Goal: Information Seeking & Learning: Learn about a topic

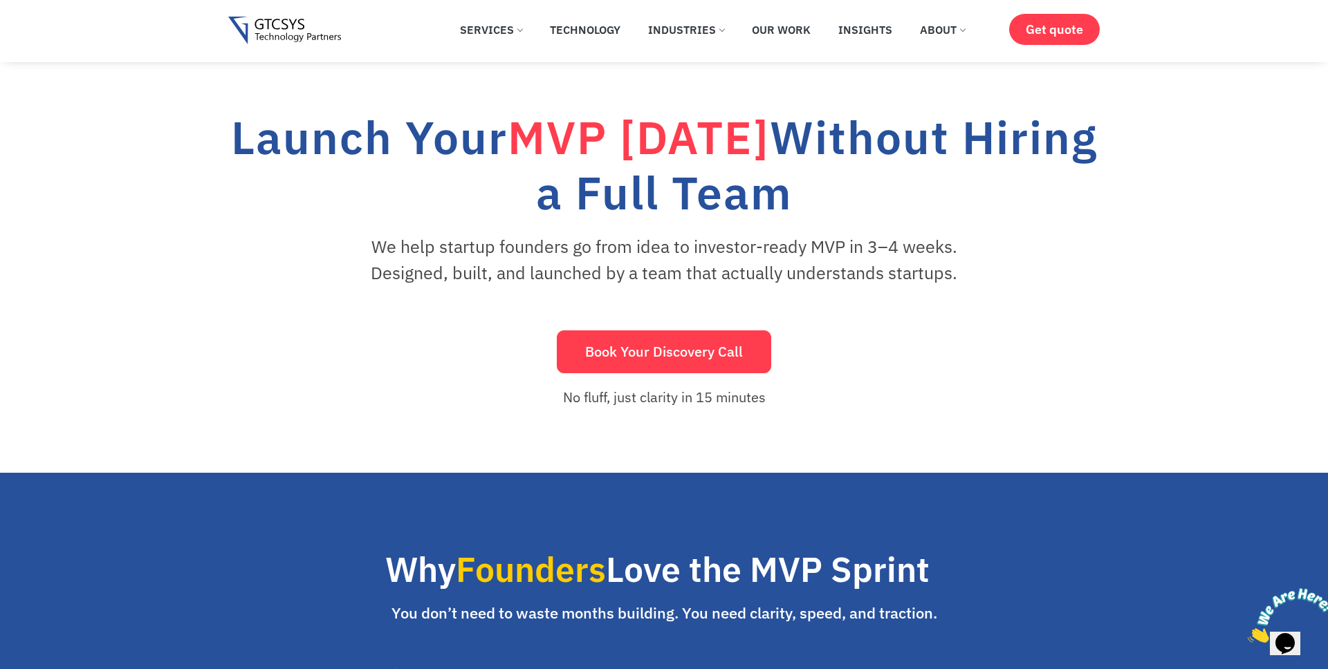
scroll to position [33, 0]
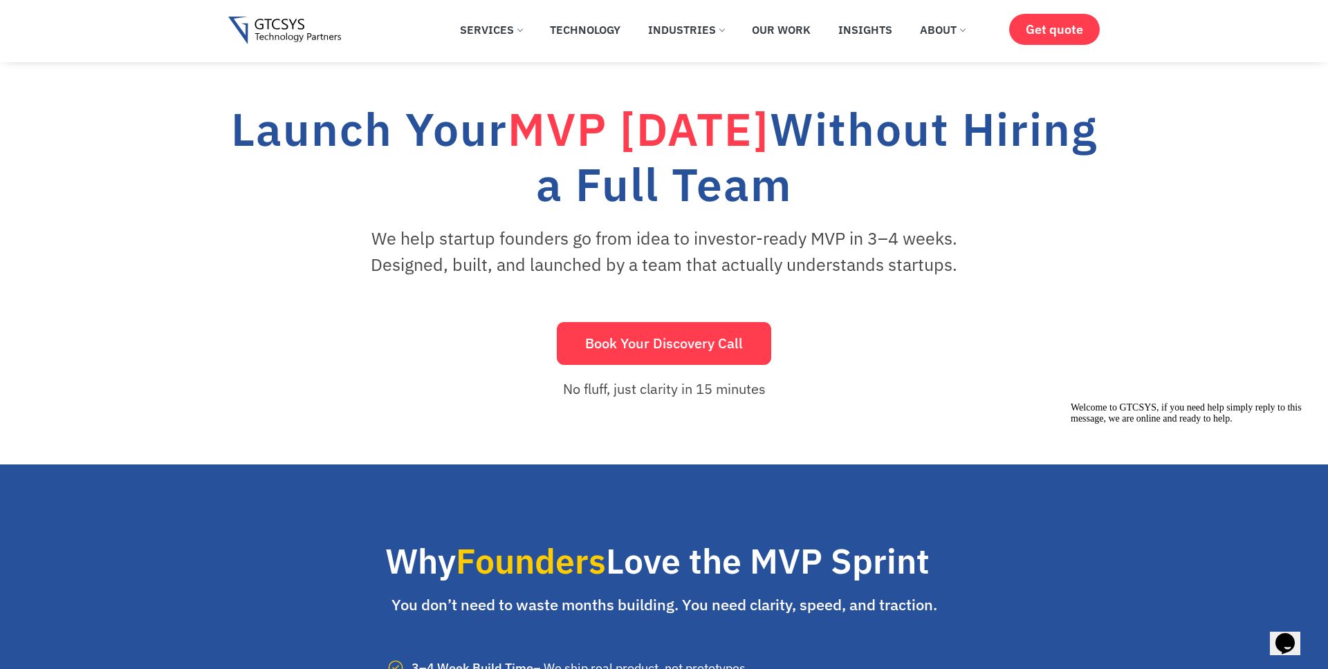
click at [851, 196] on h1 "Launch Your MVP in 30 Days Without Hiring a Full Team" at bounding box center [663, 156] width 871 height 111
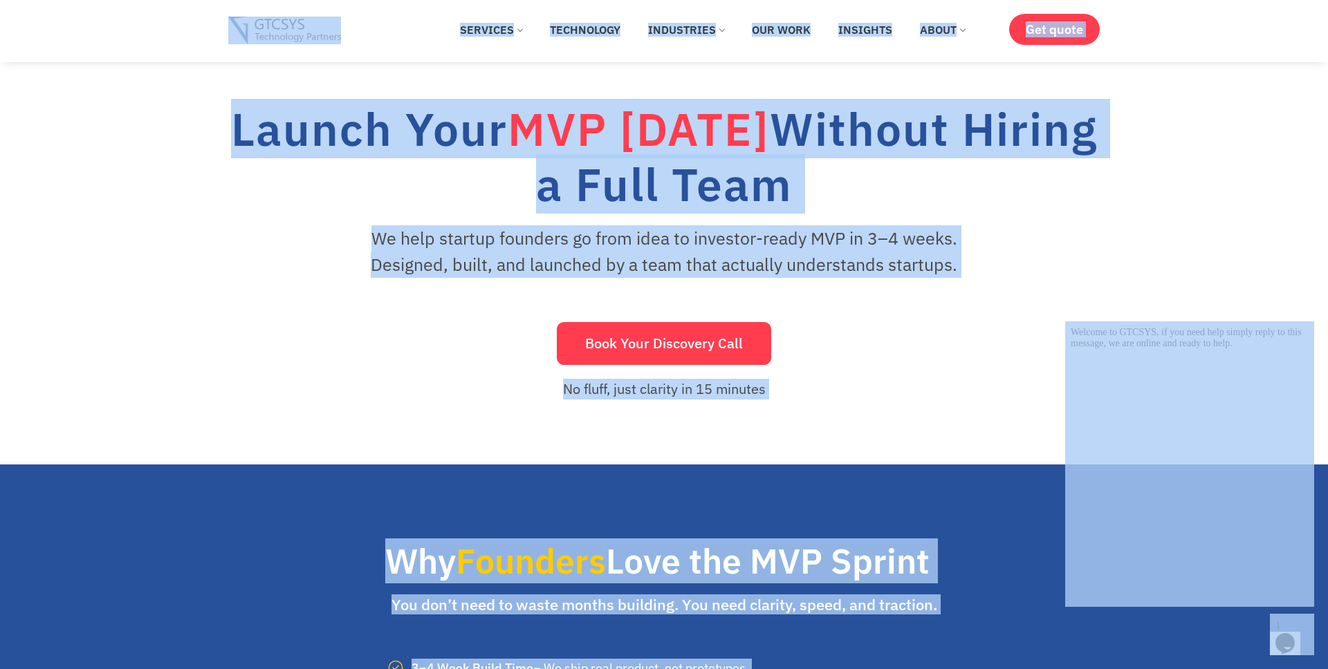
click at [913, 234] on p "We help startup founders go from idea to investor-ready MVP in 3–4 weeks. Desig…" at bounding box center [664, 251] width 645 height 52
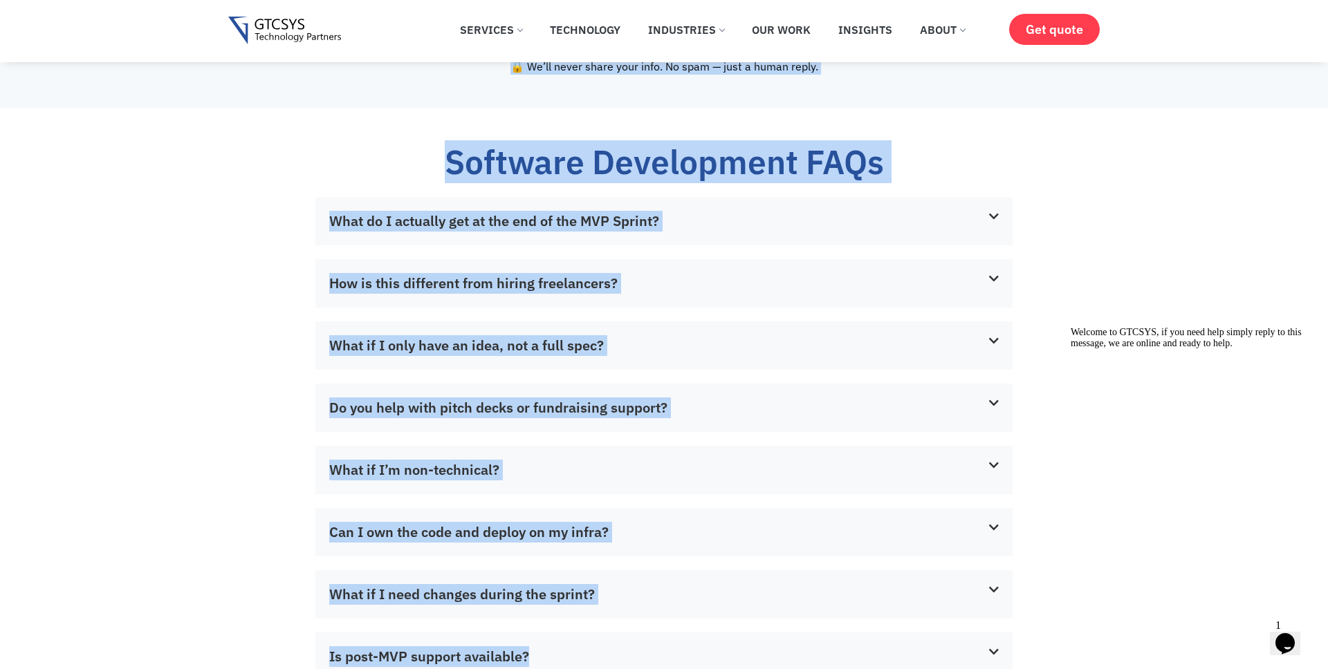
scroll to position [3460, 0]
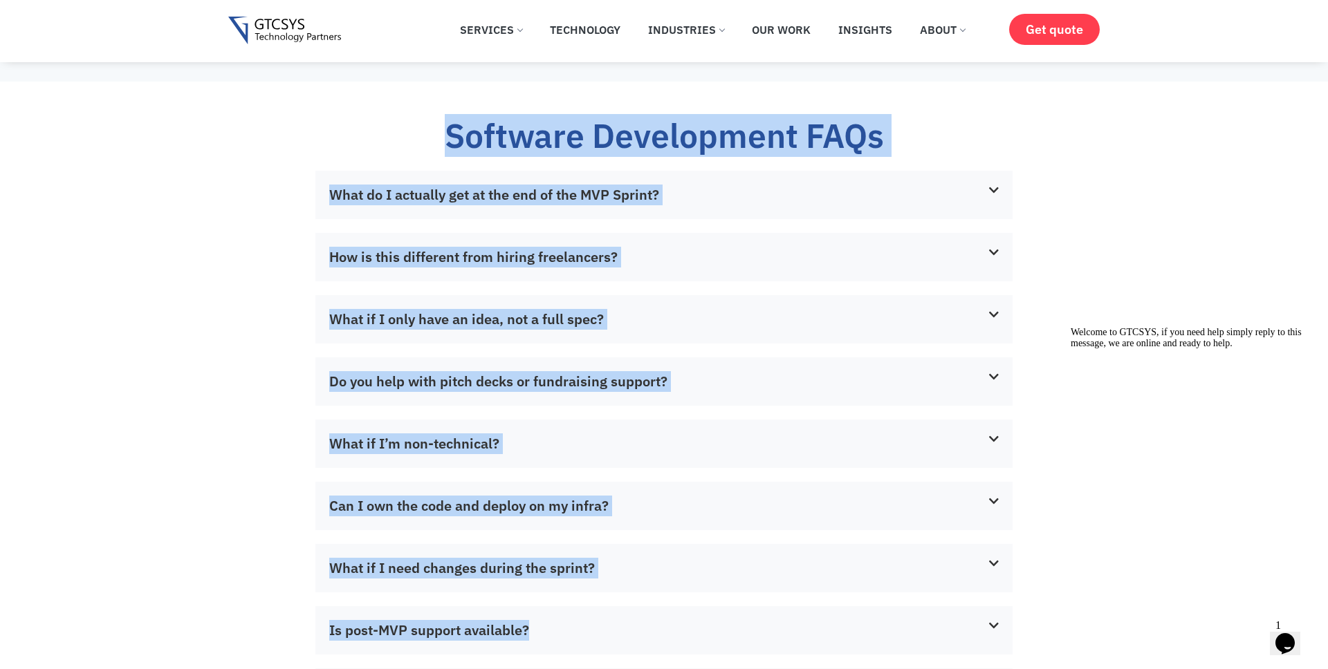
drag, startPoint x: 257, startPoint y: 129, endPoint x: 847, endPoint y: 627, distance: 771.5
copy div "Launch Your MVP in 30 Days Without Hiring a Full Team We help startup founders …"
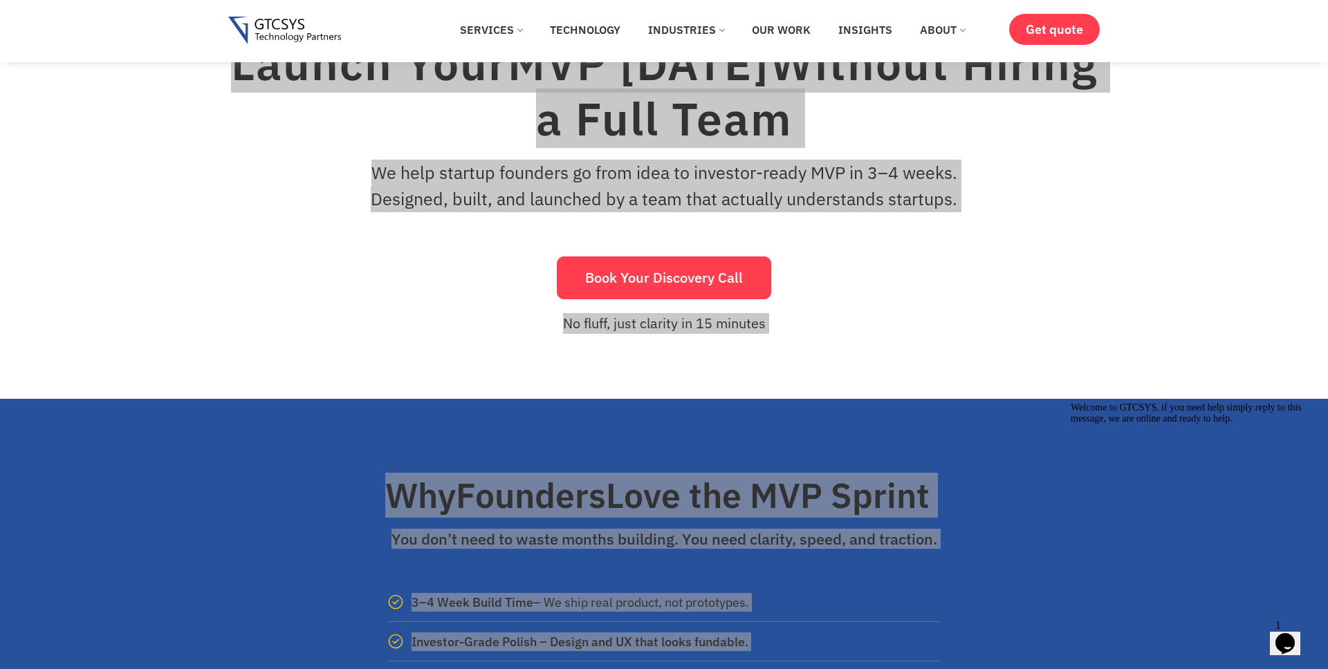
scroll to position [0, 0]
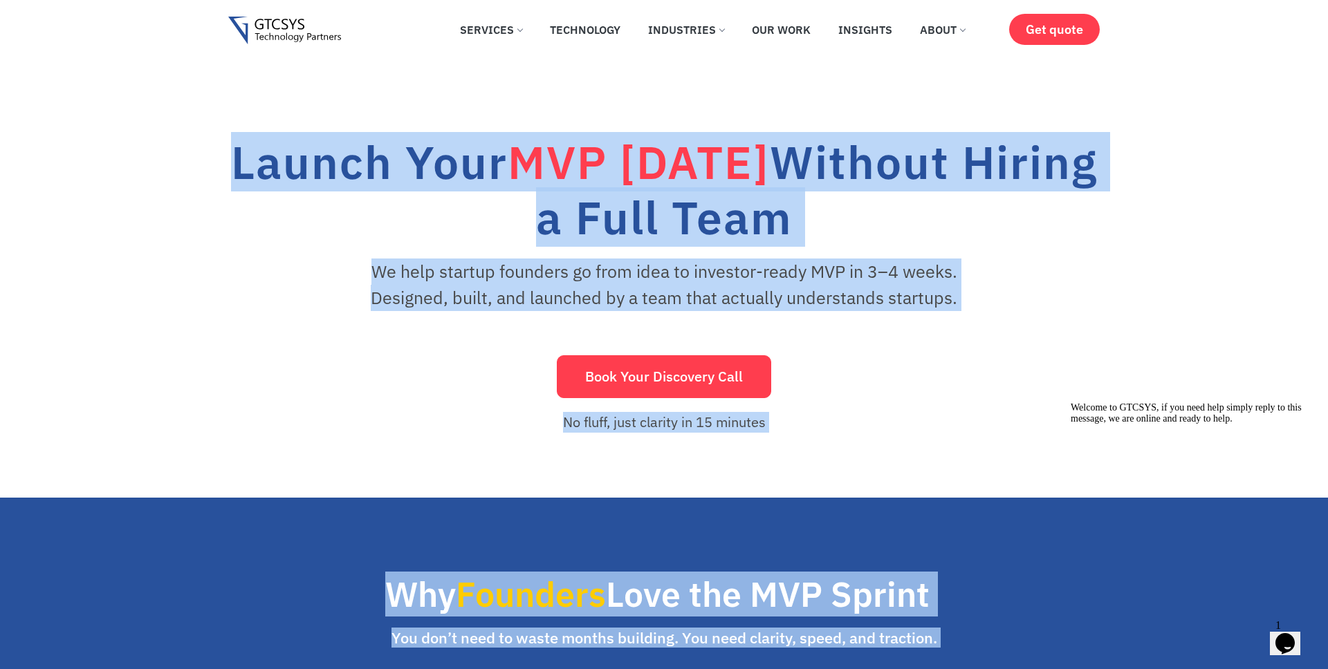
click at [351, 380] on div "Book Your Discovery Call" at bounding box center [663, 376] width 871 height 43
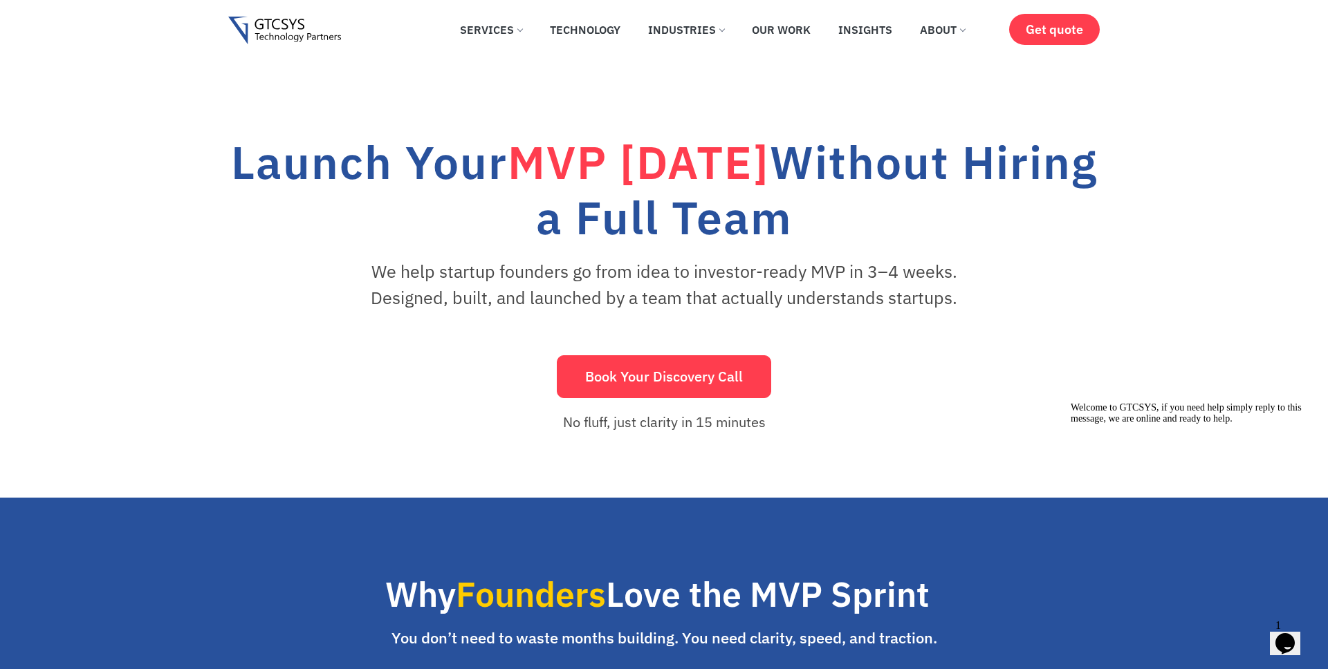
click at [562, 273] on p "We help startup founders go from idea to investor-ready MVP in 3–4 weeks. Desig…" at bounding box center [664, 285] width 645 height 52
click at [584, 203] on h1 "Launch Your MVP in 30 Days Without Hiring a Full Team" at bounding box center [663, 189] width 871 height 111
drag, startPoint x: 882, startPoint y: 218, endPoint x: 203, endPoint y: 178, distance: 681.0
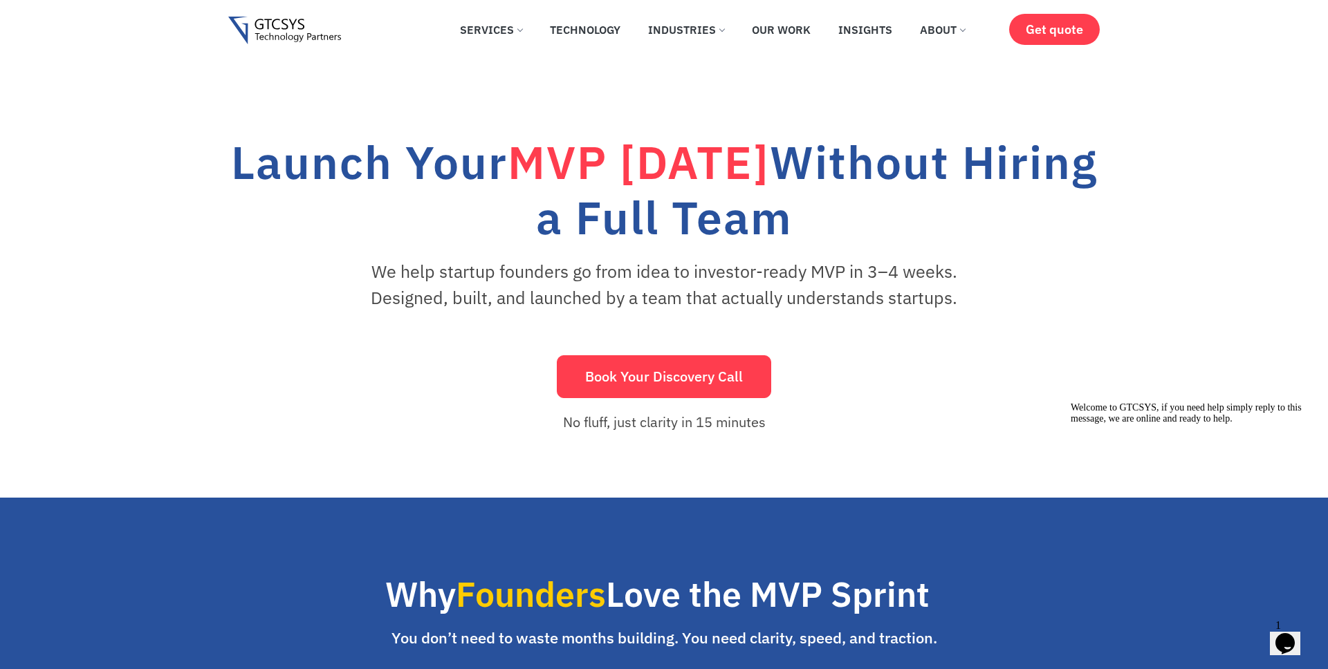
click at [203, 178] on div "Launch Your MVP in 30 Days Without Hiring a Full Team We help startup founders …" at bounding box center [664, 280] width 1328 height 436
copy h1 "Launch Your MVP in 30 Days Without Hiring a Full Team"
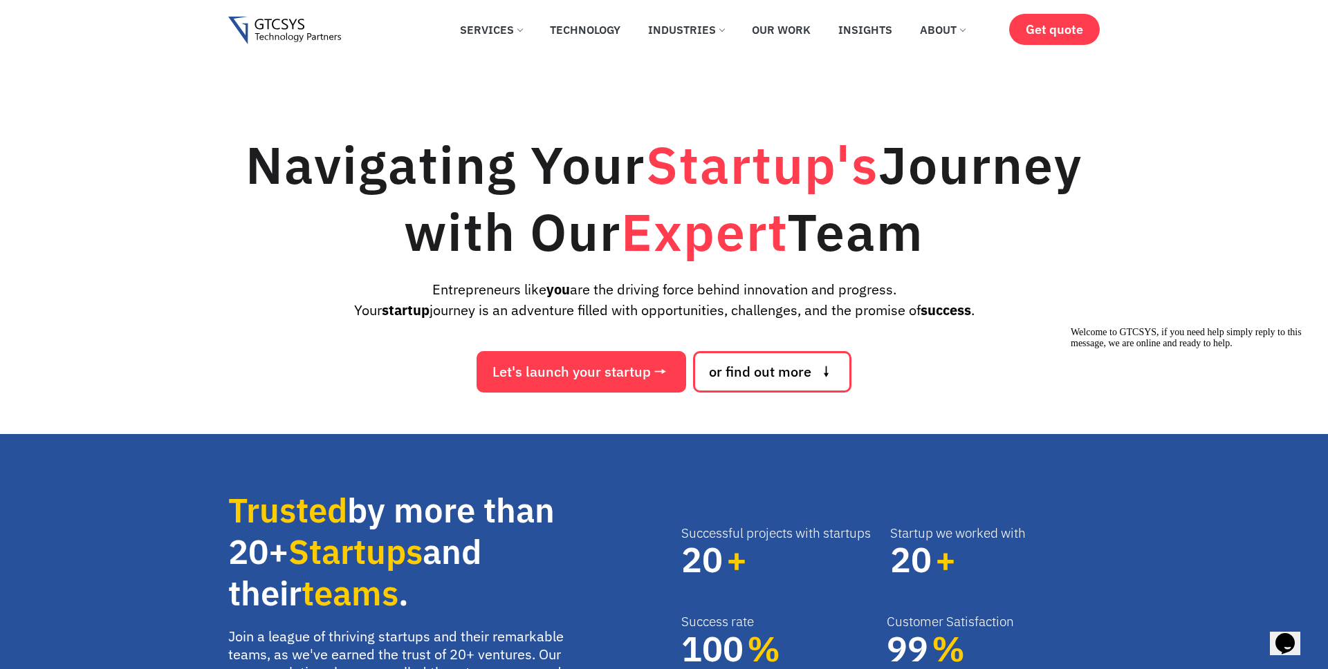
click at [811, 261] on h1 "Navigating Your Startup's Journey with Our Expert Team" at bounding box center [663, 198] width 871 height 134
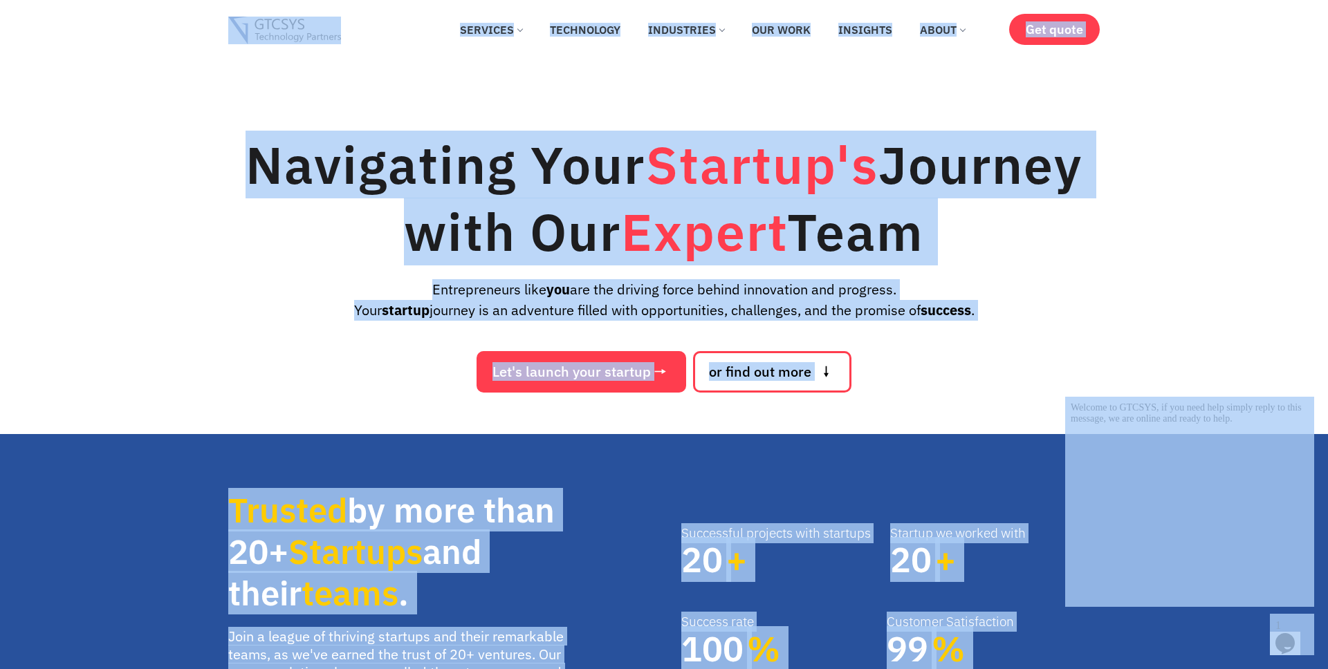
click at [1060, 246] on h1 "Navigating Your Startup's Journey with Our Expert Team" at bounding box center [663, 198] width 871 height 134
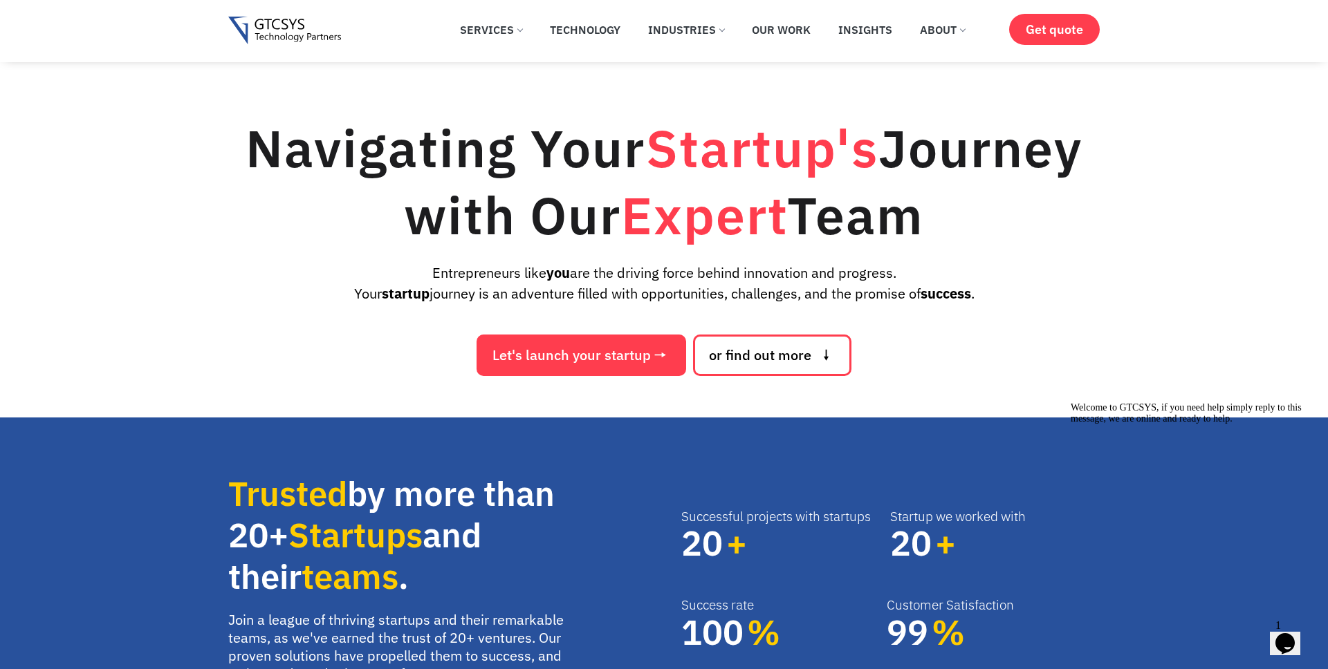
scroll to position [4, 0]
